Goal: Information Seeking & Learning: Find contact information

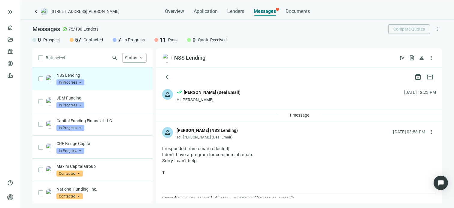
click at [80, 82] on span "In Progress" at bounding box center [70, 83] width 28 height 6
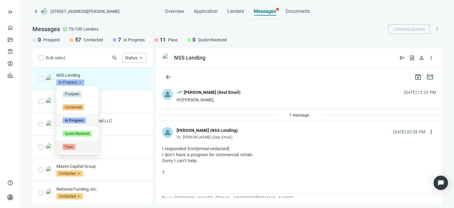
click at [69, 148] on span "Pass" at bounding box center [68, 147] width 13 height 6
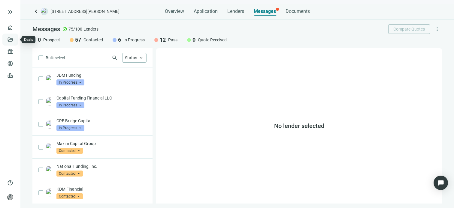
click at [15, 39] on link "Deals" at bounding box center [20, 39] width 11 height 5
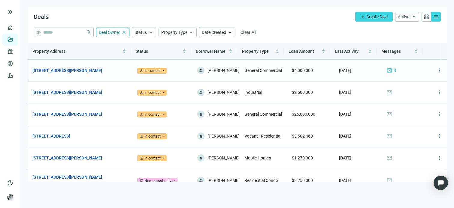
click at [387, 72] on div "mail 3" at bounding box center [392, 70] width 10 height 7
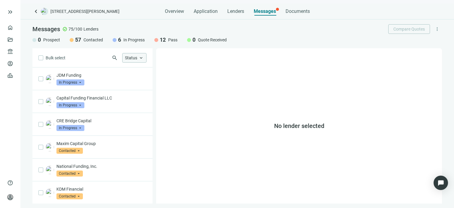
click at [142, 59] on span "keyboard_arrow_up" at bounding box center [140, 57] width 5 height 5
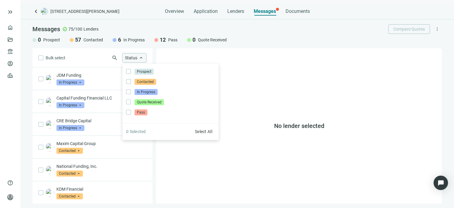
click at [142, 59] on span "keyboard_arrow_up" at bounding box center [140, 57] width 5 height 5
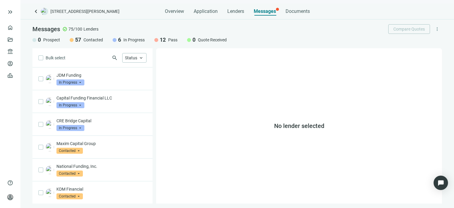
click at [439, 30] on span "more_vert" at bounding box center [437, 28] width 5 height 5
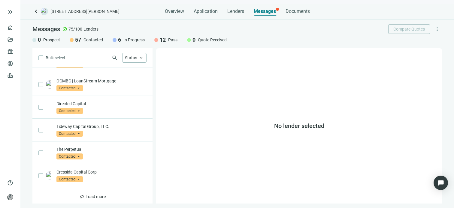
scroll to position [338, 0]
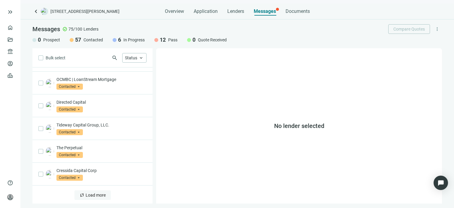
click at [95, 195] on span "Load more" at bounding box center [96, 195] width 20 height 5
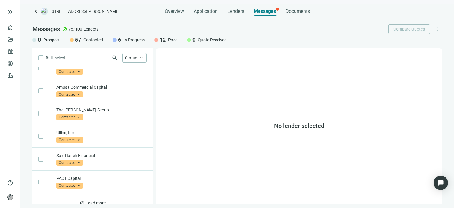
scroll to position [800, 0]
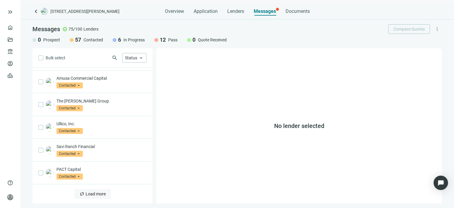
click at [88, 193] on span "Load more" at bounding box center [96, 194] width 20 height 5
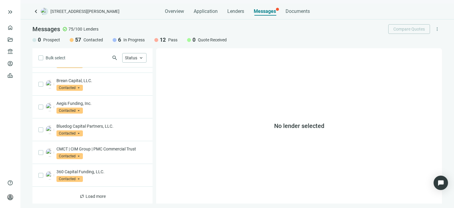
scroll to position [1255, 0]
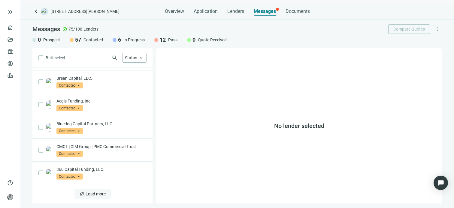
click at [96, 193] on span "Load more" at bounding box center [96, 194] width 20 height 5
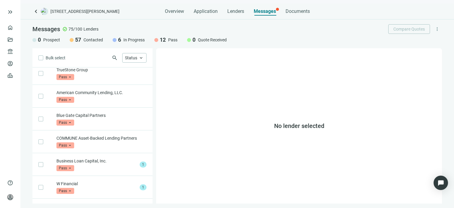
scroll to position [1555, 0]
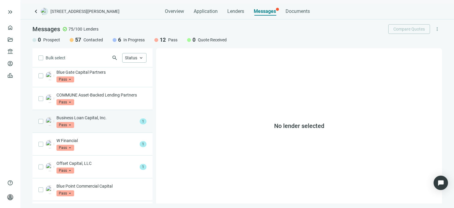
click at [96, 120] on p "Business Loan Capital, Inc." at bounding box center [96, 118] width 81 height 6
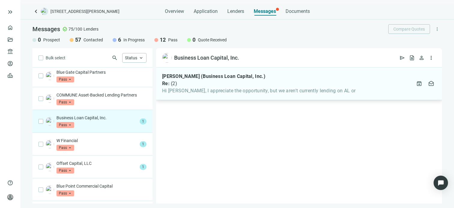
click at [247, 94] on div "Joseph Mills (Business Loan Capital, Inc.) Re: ( 2 ) Hi Gabe, I appreciate the …" at bounding box center [299, 84] width 286 height 33
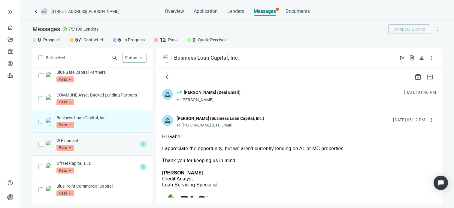
click at [100, 148] on div "W Financial Pass arrow_drop_down" at bounding box center [96, 144] width 81 height 13
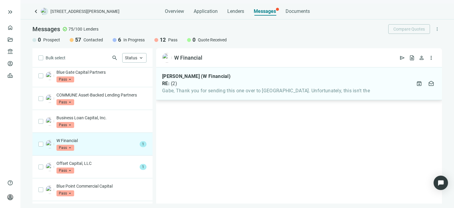
click at [226, 87] on div "Andrew Singer (W Financial) RE: ( 2 ) Gabe, Thank you for sending this one over…" at bounding box center [266, 84] width 208 height 20
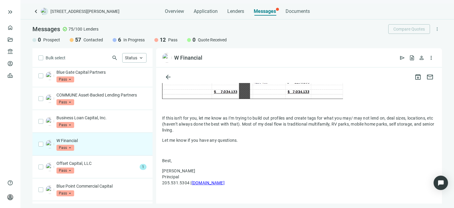
scroll to position [744, 0]
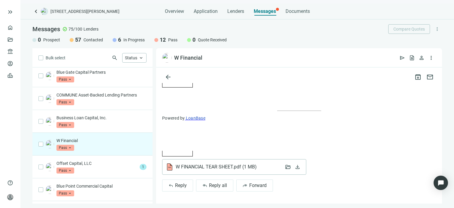
click at [185, 168] on span "W FINANCIAL TEAR SHEET.pdf ( 1 MB )" at bounding box center [218, 167] width 85 height 6
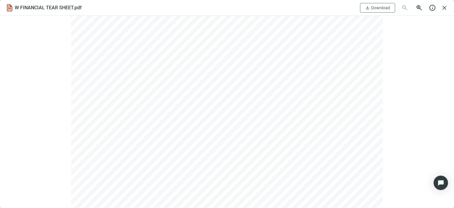
scroll to position [566, 0]
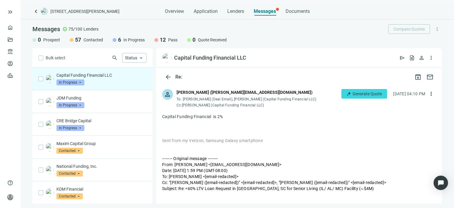
click at [105, 79] on div "Capital Funding Financial LLC In Progress arrow_drop_down" at bounding box center [101, 78] width 90 height 13
drag, startPoint x: 105, startPoint y: 79, endPoint x: 78, endPoint y: 76, distance: 27.6
click at [78, 76] on p "Capital Funding Financial LLC" at bounding box center [101, 75] width 90 height 6
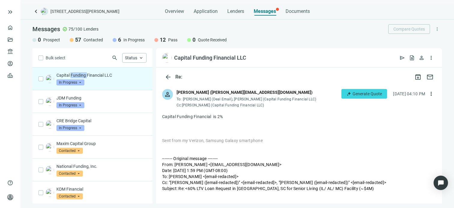
click at [78, 76] on p "Capital Funding Financial LLC" at bounding box center [101, 75] width 90 height 6
click at [234, 130] on div at bounding box center [299, 129] width 274 height 6
click at [353, 93] on span "Generate Quote" at bounding box center [367, 94] width 29 height 5
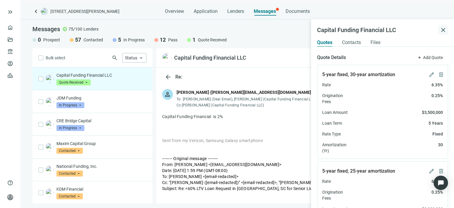
click at [444, 28] on span "close" at bounding box center [443, 29] width 7 height 7
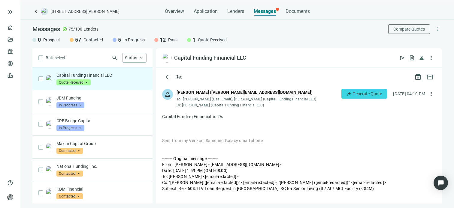
click at [88, 82] on span "Quote Received" at bounding box center [73, 83] width 34 height 6
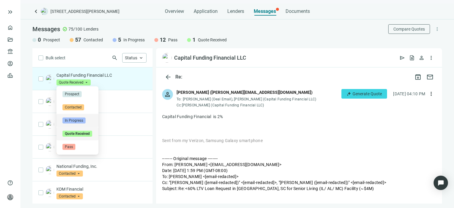
click at [83, 120] on span "In Progress" at bounding box center [73, 121] width 23 height 6
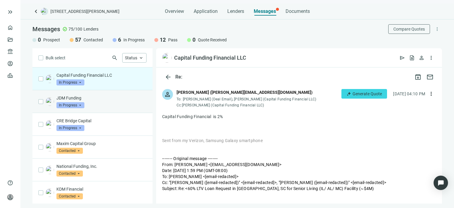
click at [110, 102] on div "JDM Funding In Progress arrow_drop_down" at bounding box center [101, 101] width 90 height 13
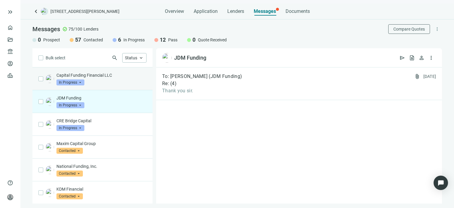
click at [99, 76] on p "Capital Funding Financial LLC" at bounding box center [101, 75] width 90 height 6
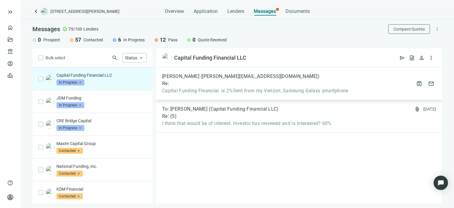
click at [205, 97] on div "andy (andy@capitalfundingfinancial.com) Re: Capital Funding Financial is 2%Sent…" at bounding box center [299, 84] width 286 height 33
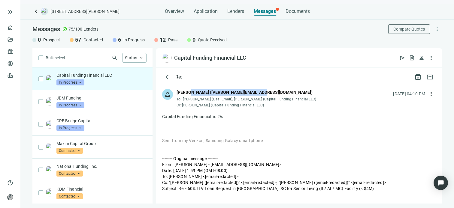
drag, startPoint x: 254, startPoint y: 93, endPoint x: 189, endPoint y: 92, distance: 64.6
click at [189, 92] on div "[PERSON_NAME] ([PERSON_NAME][EMAIL_ADDRESS][DOMAIN_NAME])" at bounding box center [245, 92] width 136 height 7
copy div "andy@capitalfundingfinancial.com"
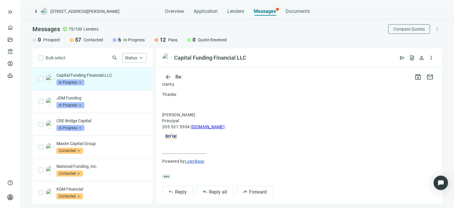
scroll to position [139, 0]
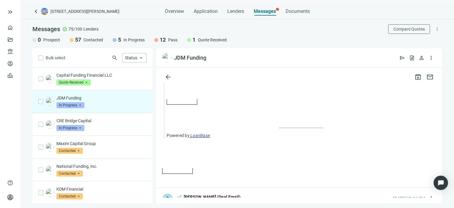
scroll to position [904, 0]
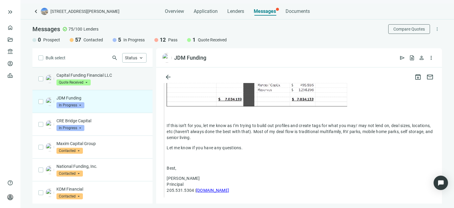
click at [108, 77] on p "Capital Funding Financial LLC" at bounding box center [101, 75] width 90 height 6
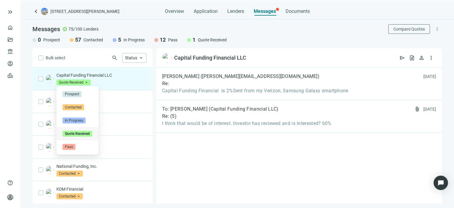
click at [87, 81] on span "Quote Received" at bounding box center [73, 83] width 34 height 6
click at [76, 121] on span "In Progress" at bounding box center [73, 121] width 23 height 6
